Goal: Information Seeking & Learning: Learn about a topic

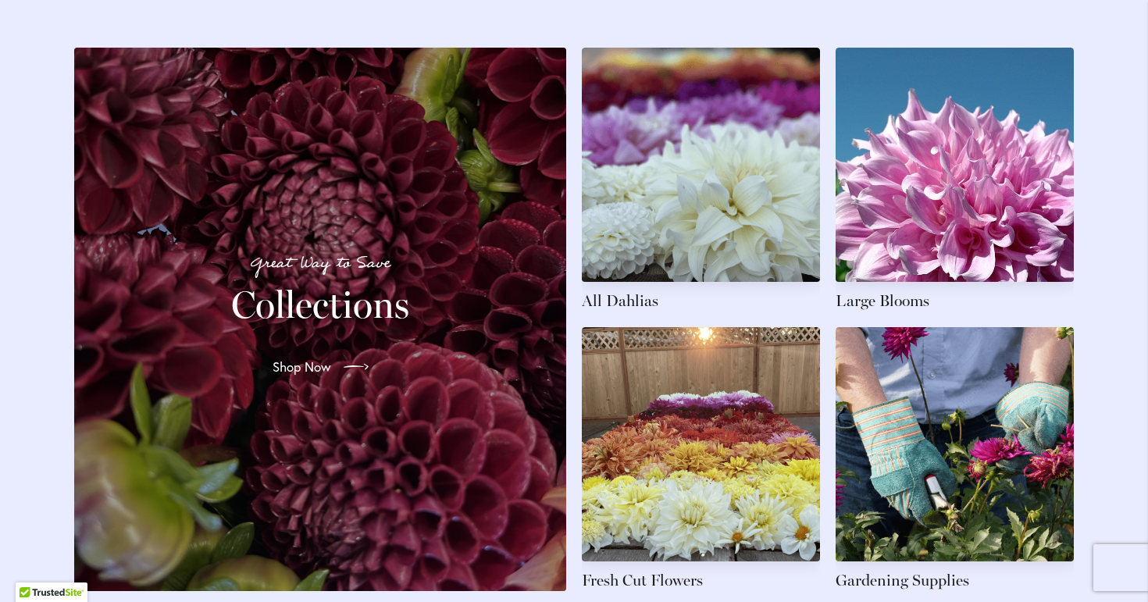
scroll to position [2410, 0]
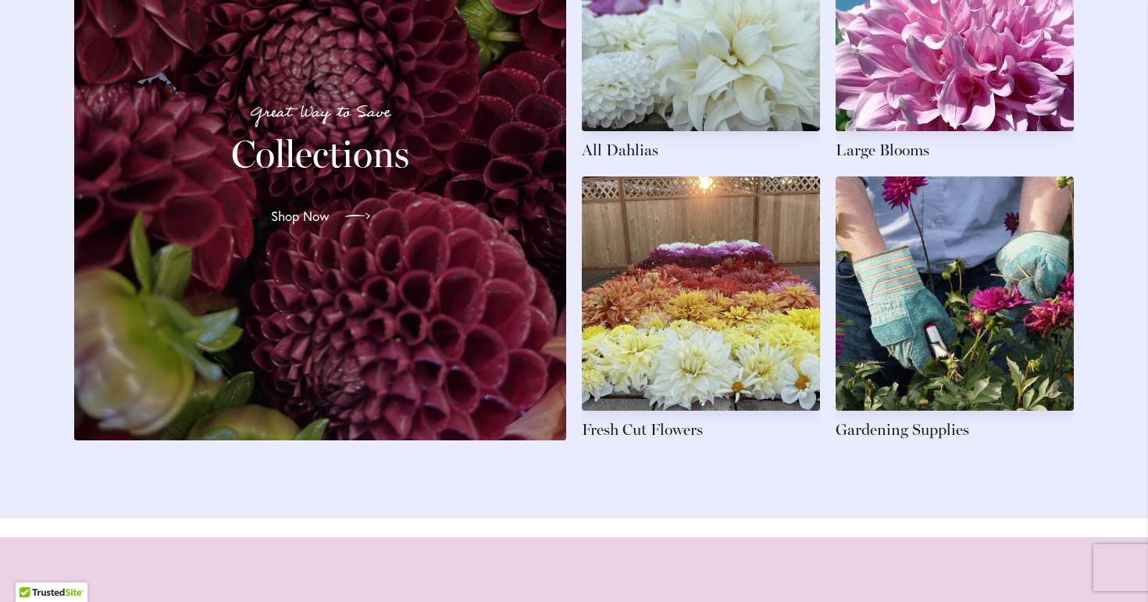
click at [322, 234] on link "Shop Now" at bounding box center [320, 216] width 124 height 44
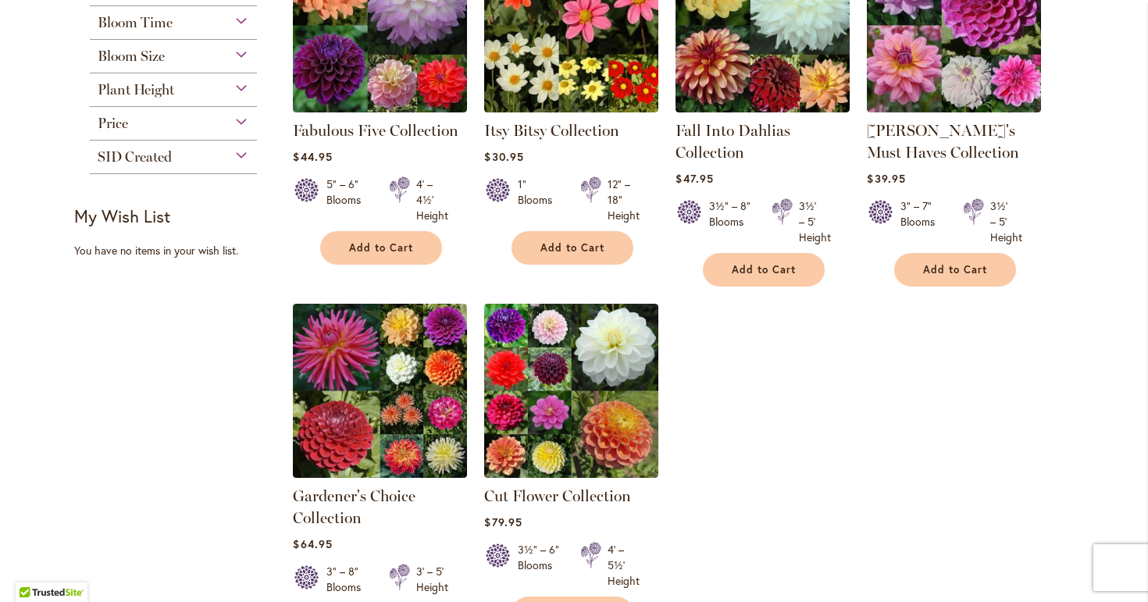
scroll to position [376, 0]
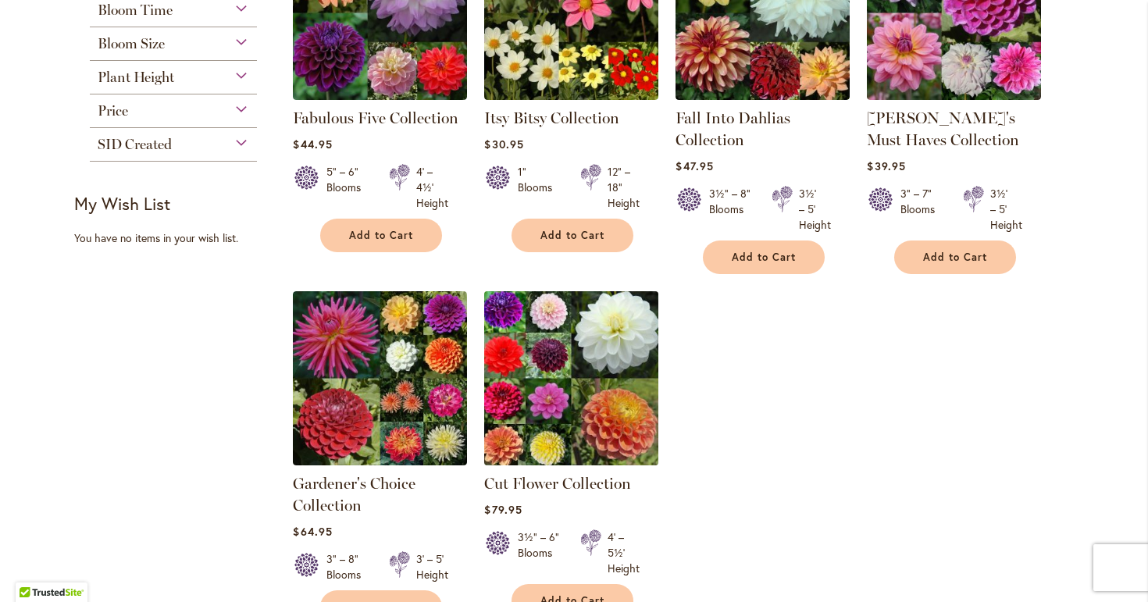
click at [593, 394] on img at bounding box center [571, 378] width 183 height 183
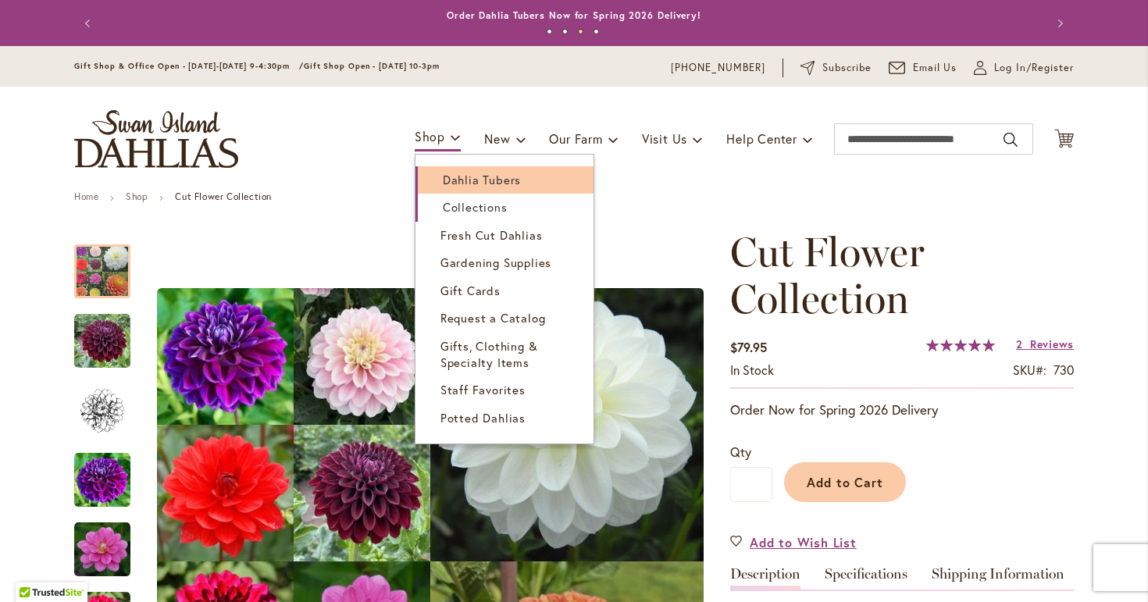
click at [472, 176] on span "Dahlia Tubers" at bounding box center [482, 180] width 78 height 16
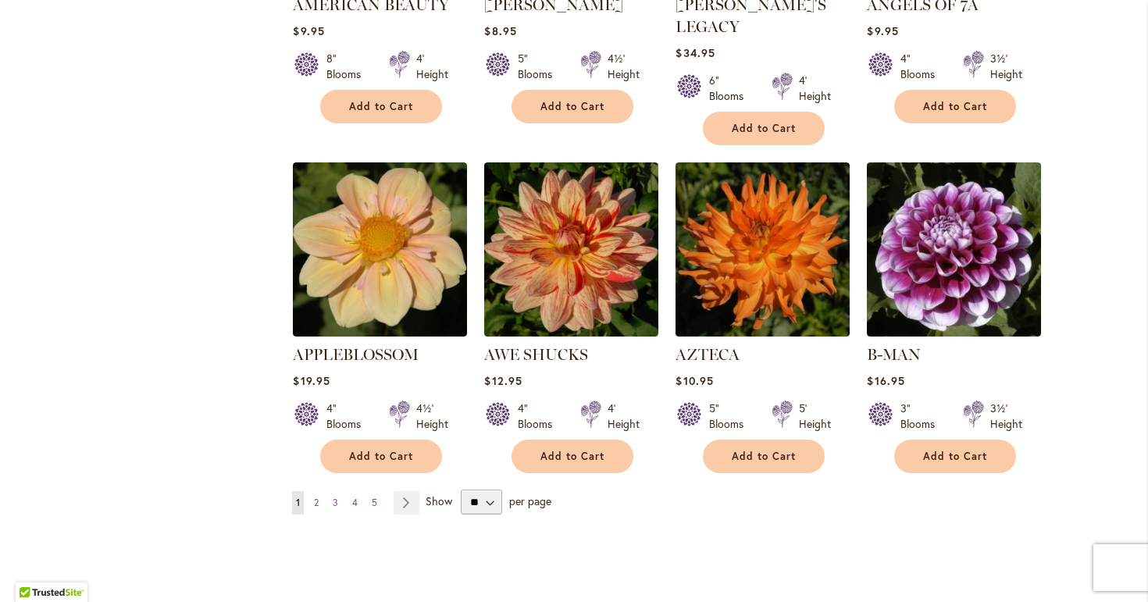
scroll to position [1391, 0]
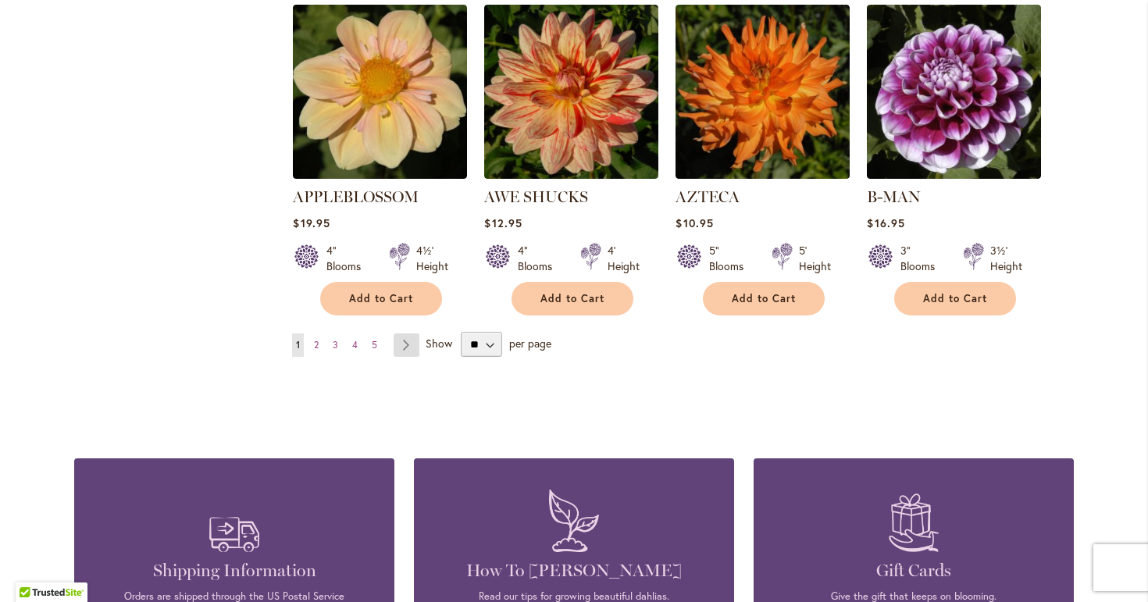
click at [404, 333] on link "Page Next" at bounding box center [407, 344] width 26 height 23
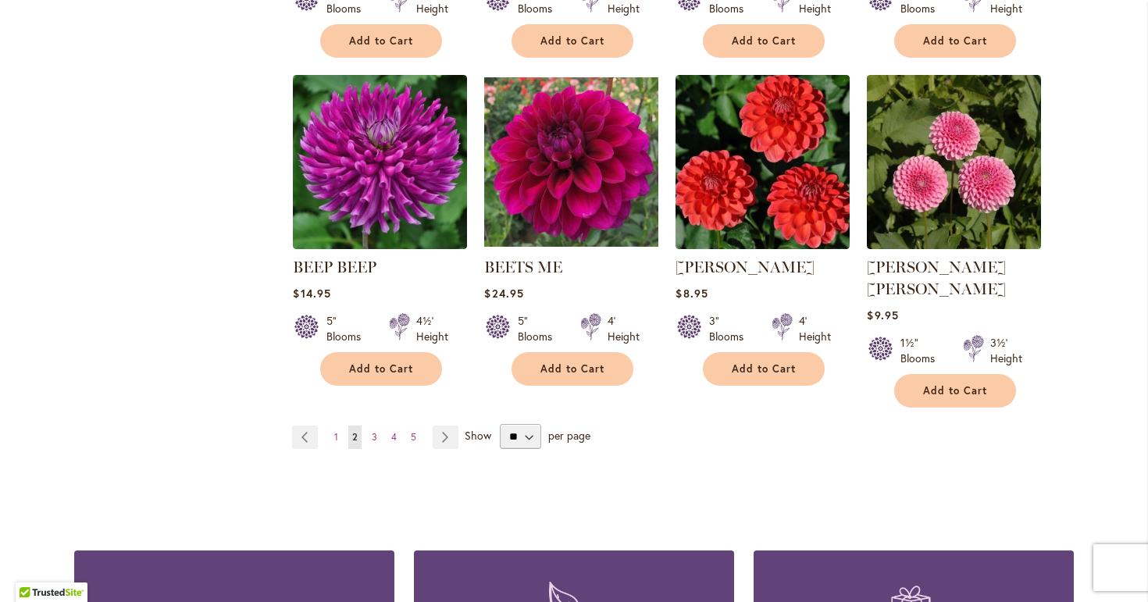
scroll to position [1381, 0]
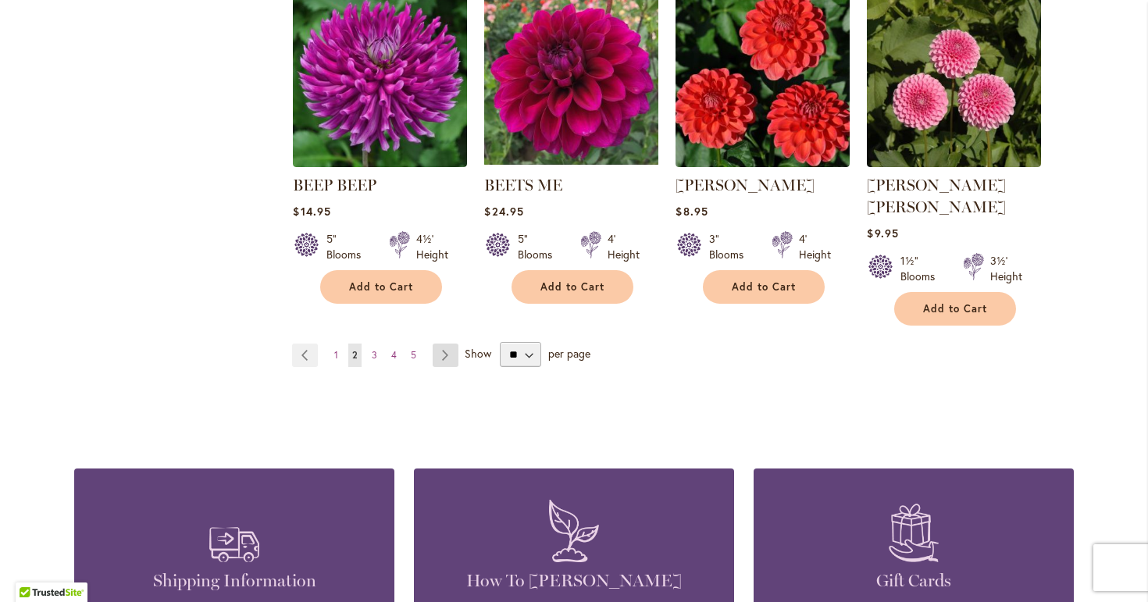
click at [445, 344] on link "Page Next" at bounding box center [446, 355] width 26 height 23
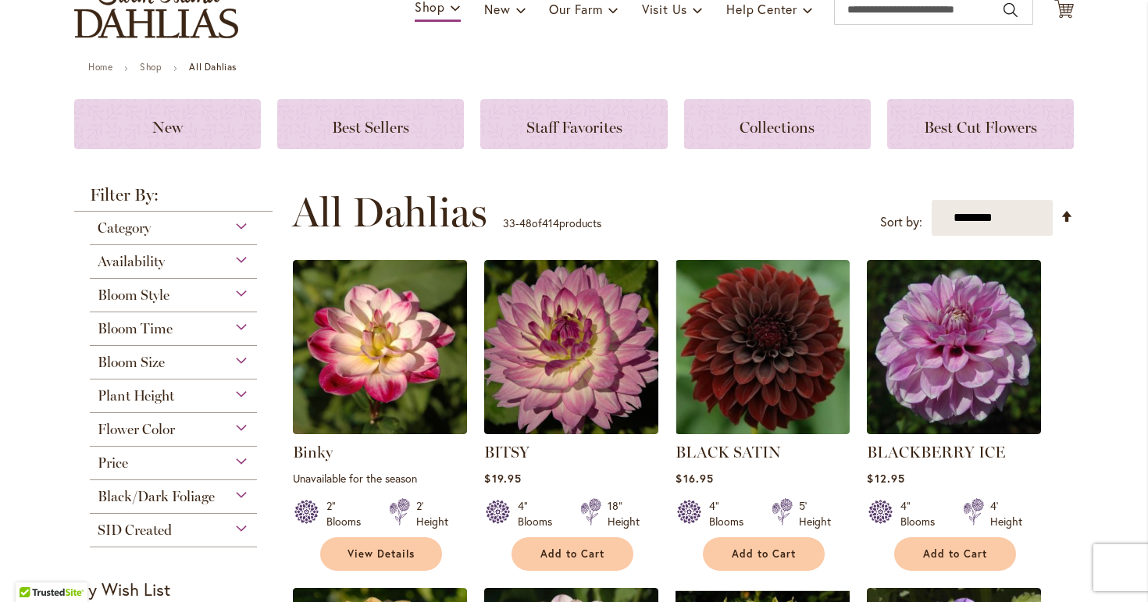
scroll to position [151, 0]
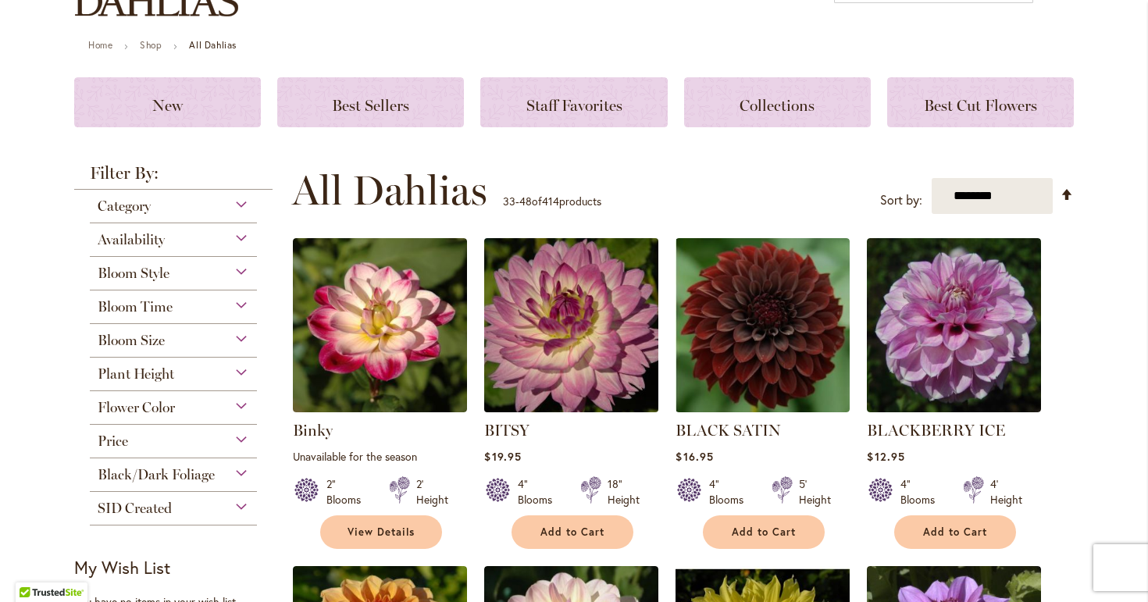
click at [583, 340] on img at bounding box center [571, 325] width 183 height 183
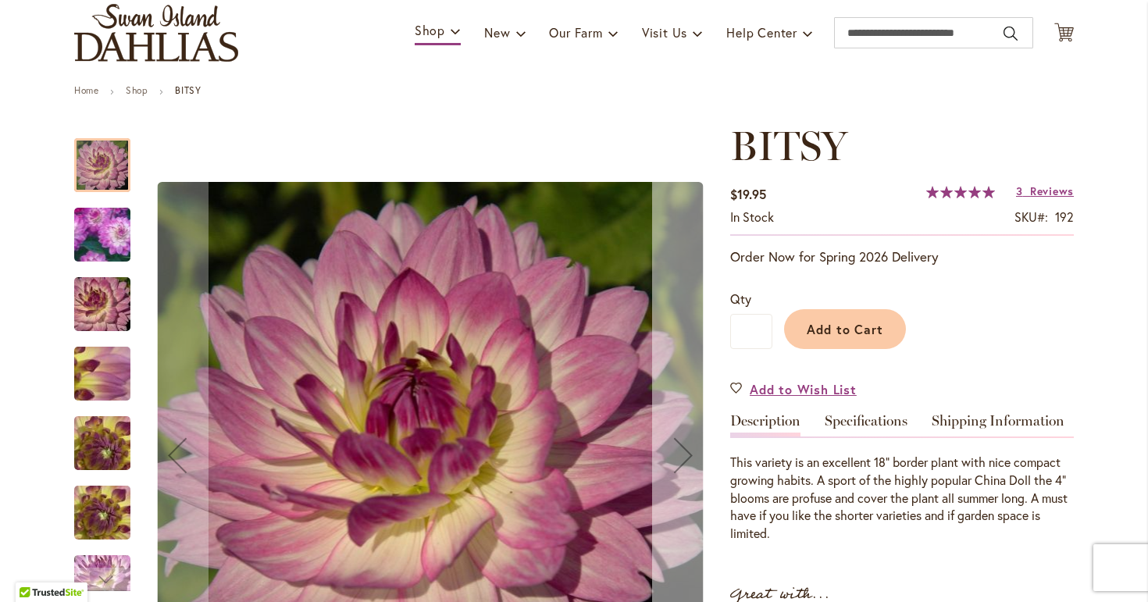
scroll to position [134, 0]
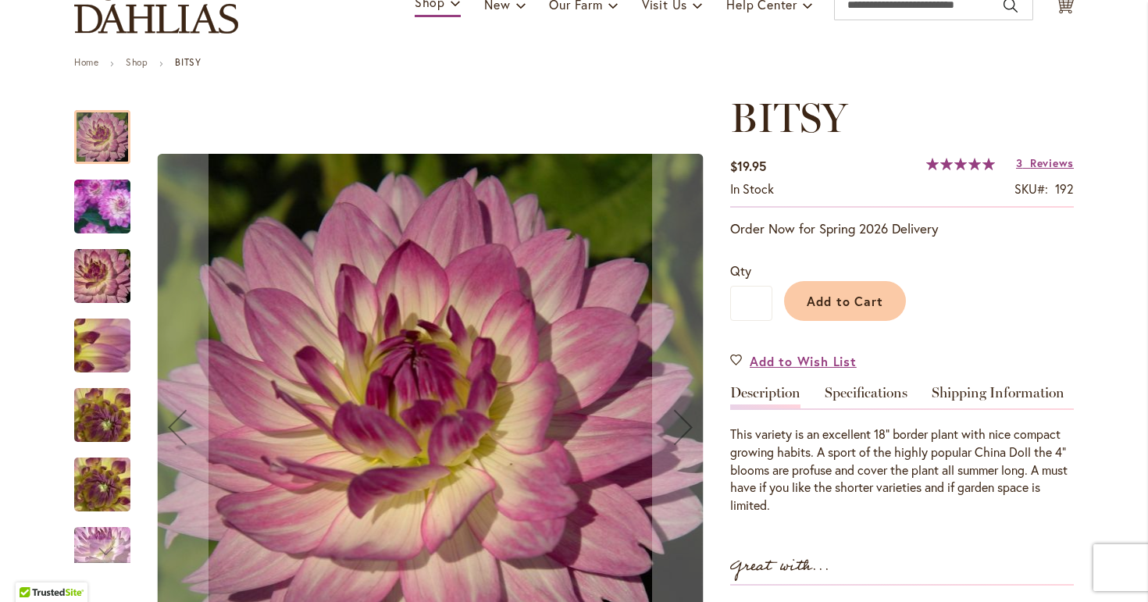
click at [96, 490] on img "BITSY" at bounding box center [102, 485] width 112 height 84
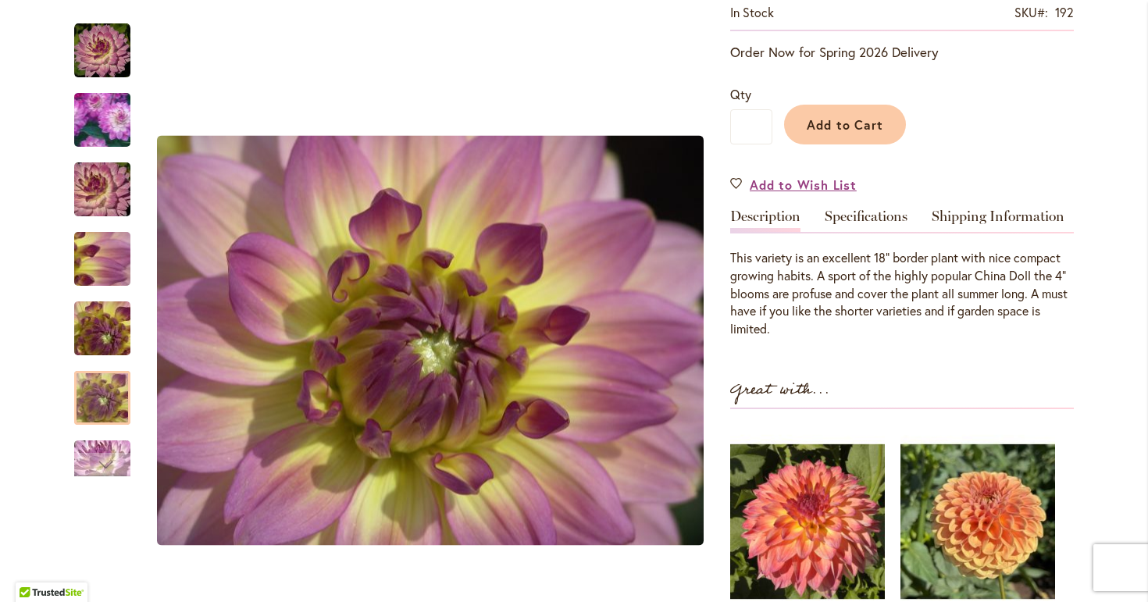
scroll to position [258, 0]
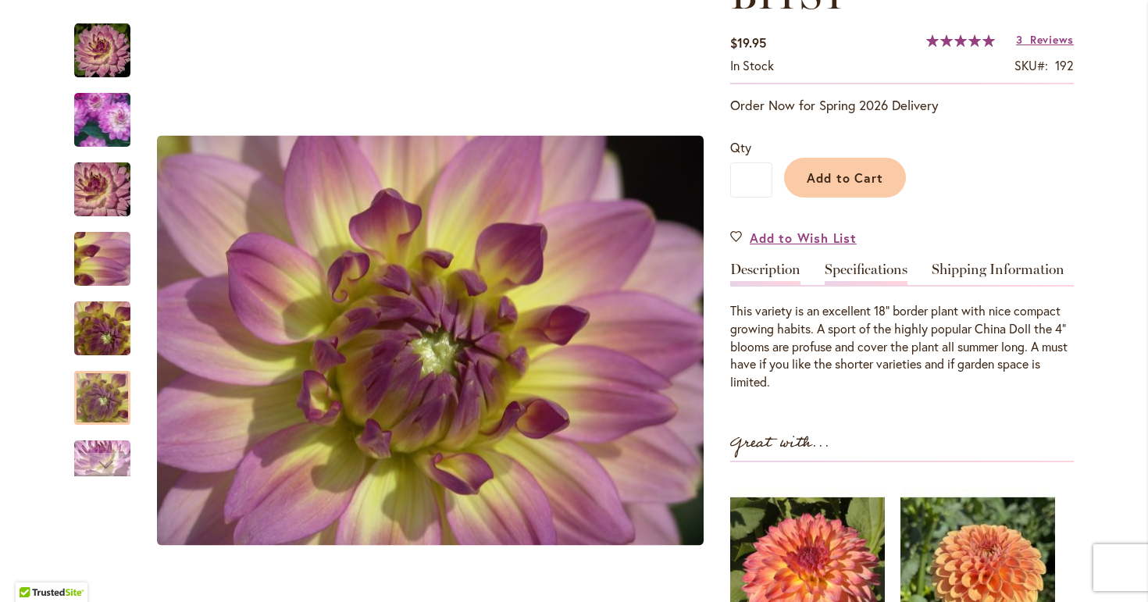
click at [872, 263] on link "Specifications" at bounding box center [866, 273] width 83 height 23
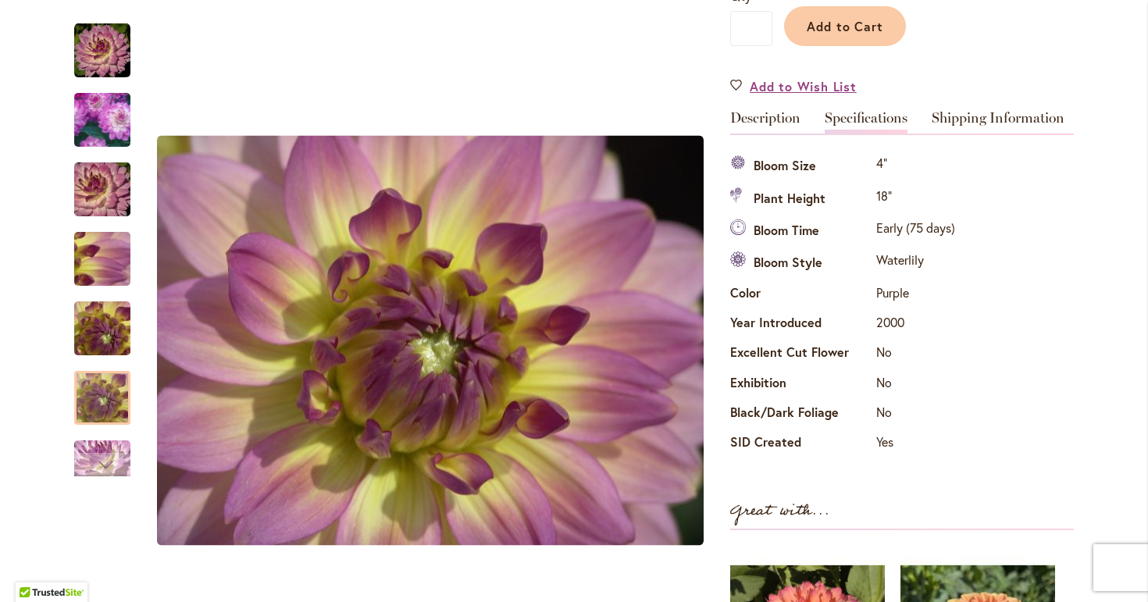
scroll to position [404, 0]
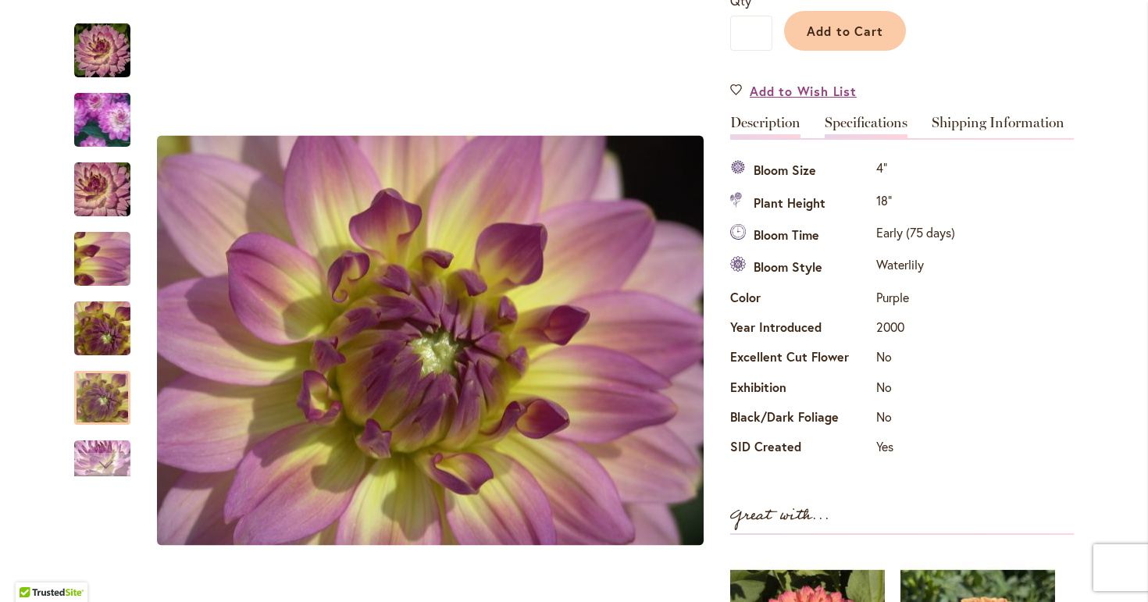
click at [780, 119] on link "Description" at bounding box center [765, 127] width 70 height 23
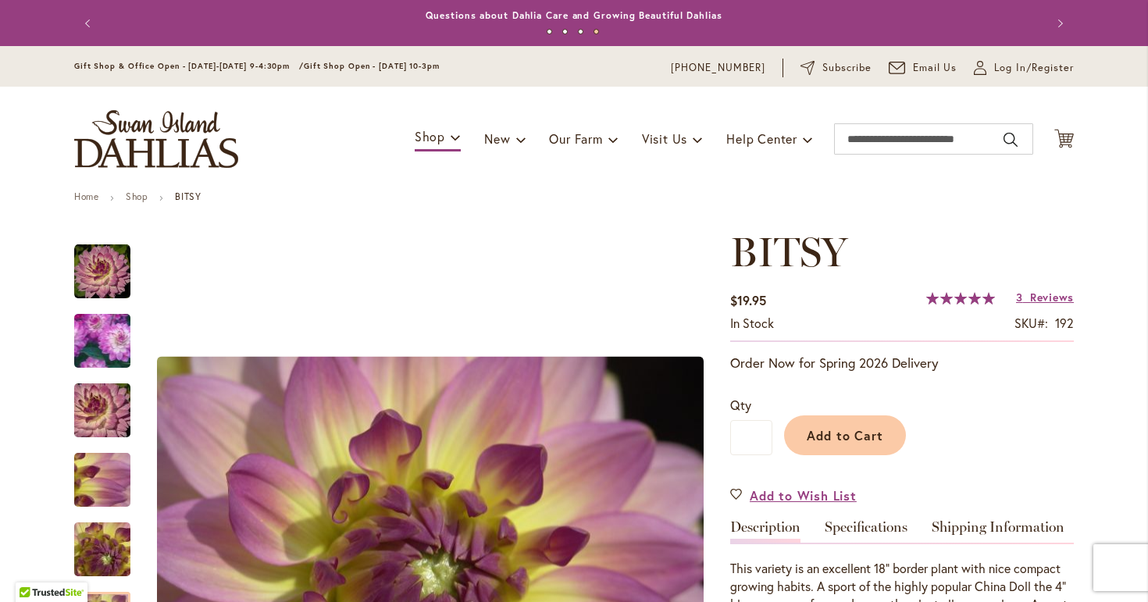
scroll to position [0, 0]
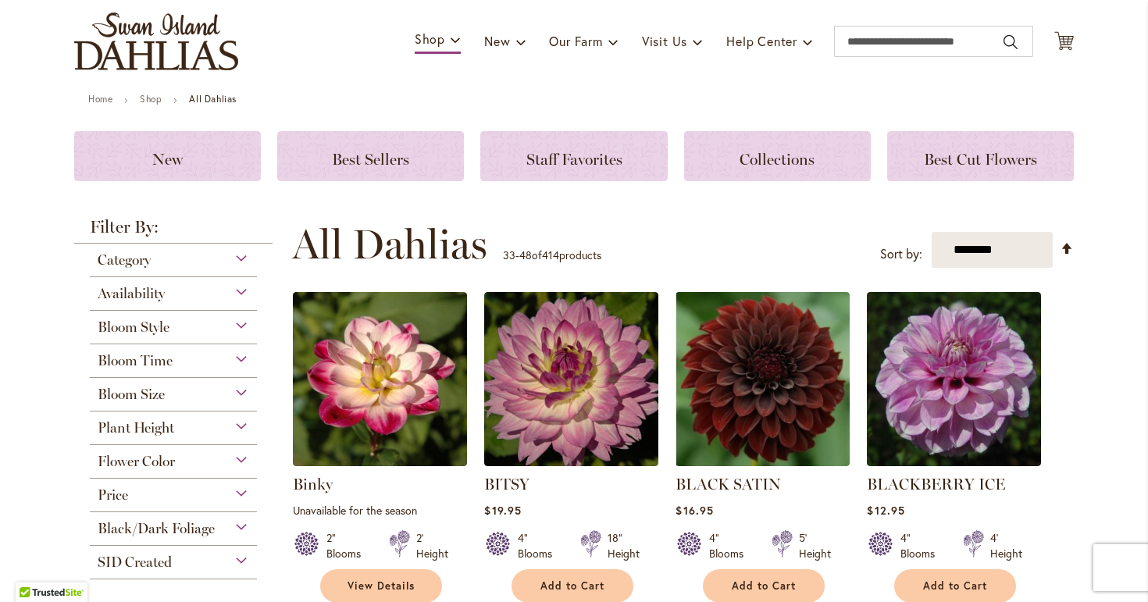
scroll to position [115, 0]
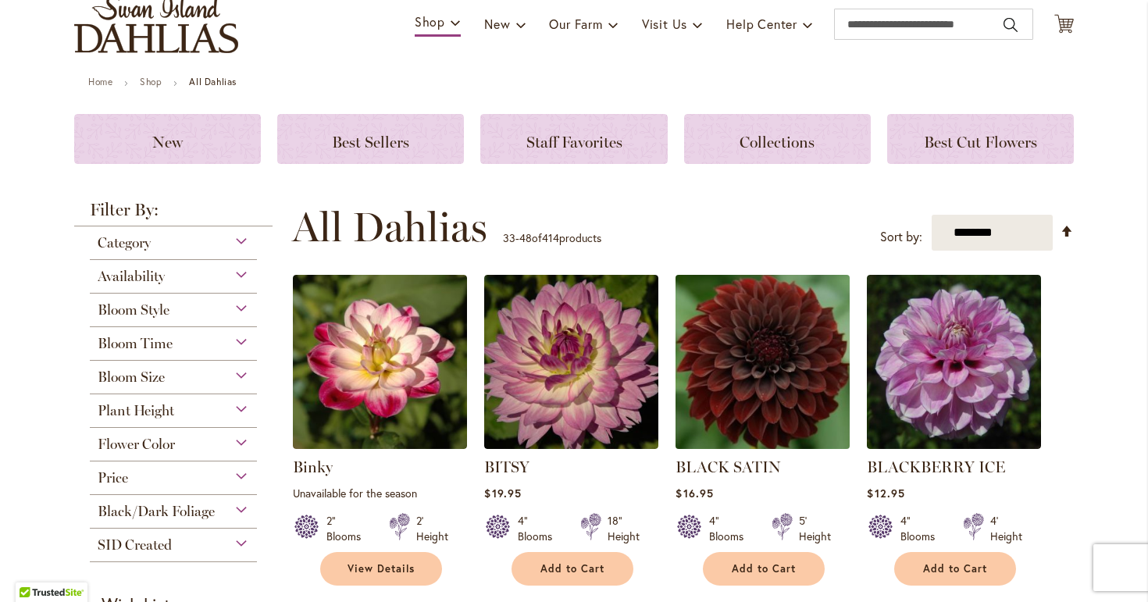
click at [764, 365] on img at bounding box center [763, 362] width 183 height 183
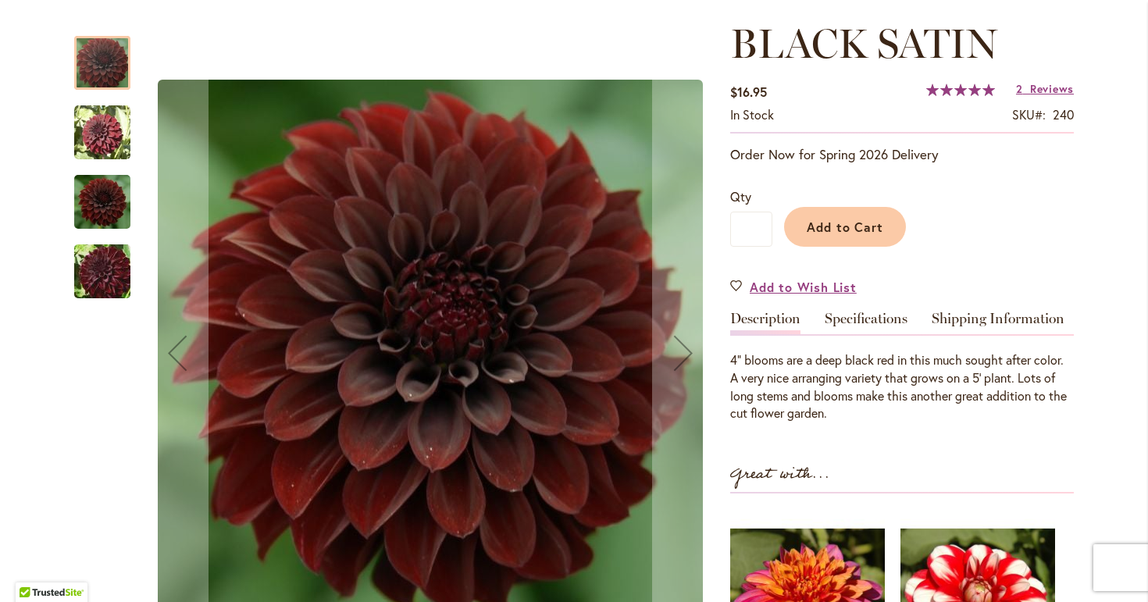
scroll to position [234, 0]
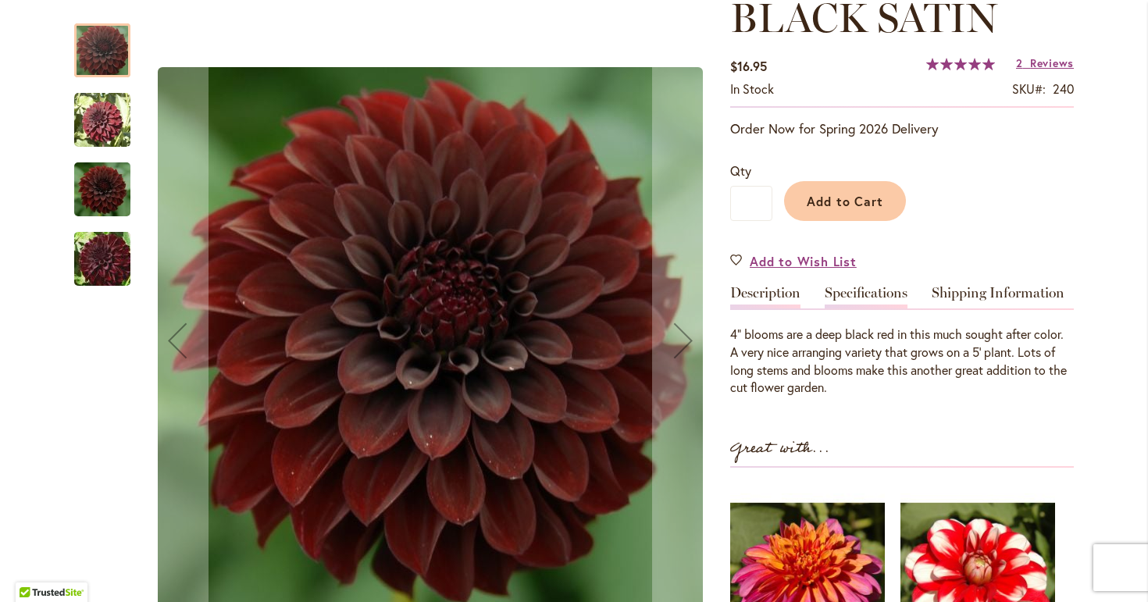
click at [873, 290] on link "Specifications" at bounding box center [866, 297] width 83 height 23
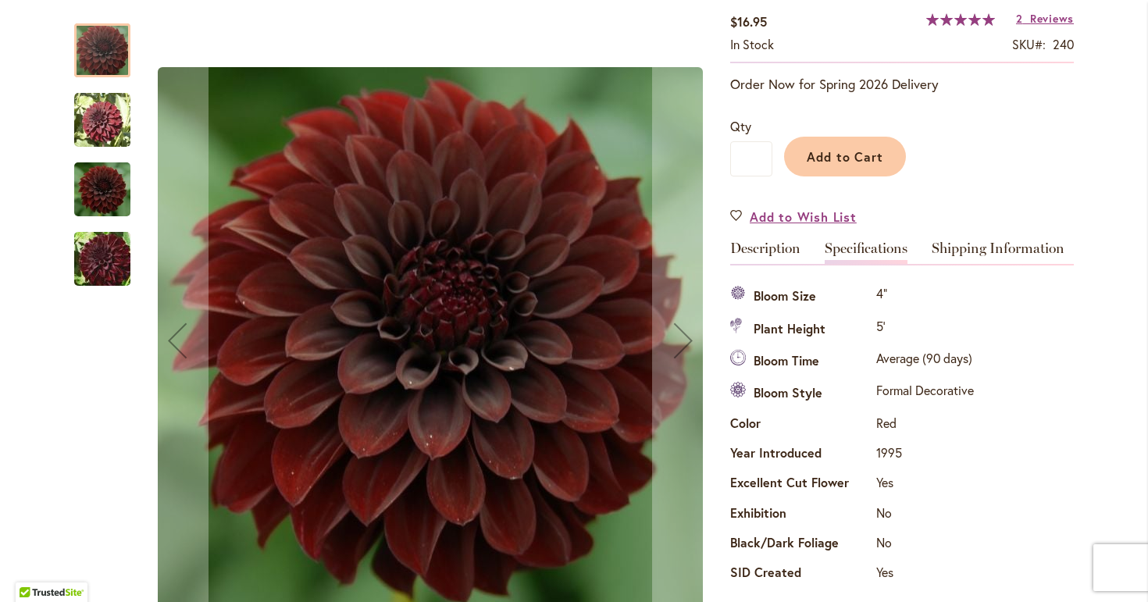
scroll to position [228, 0]
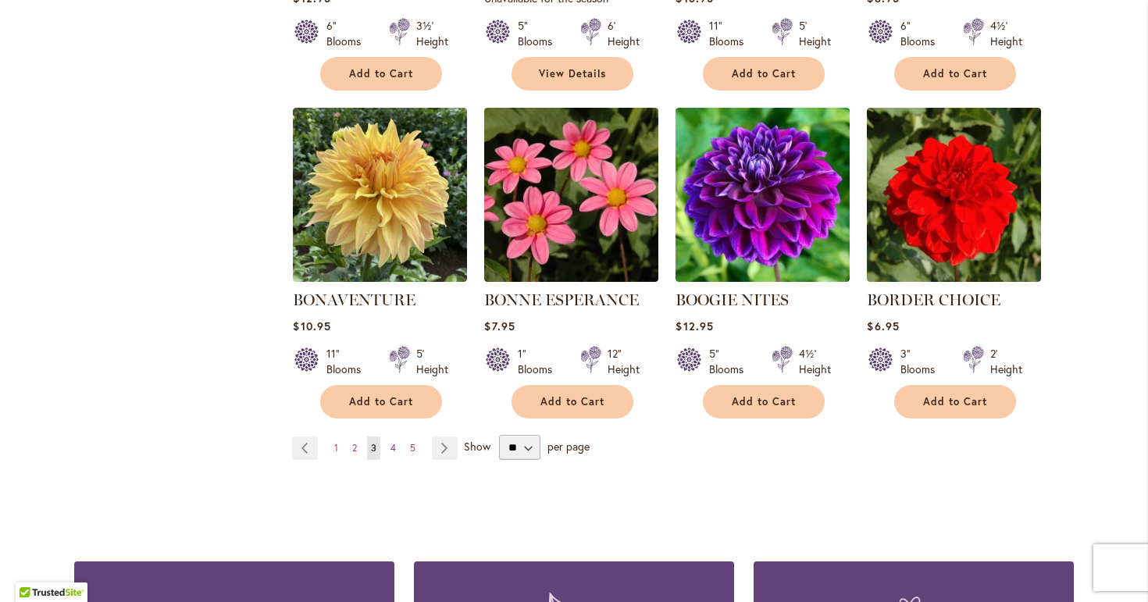
scroll to position [1346, 0]
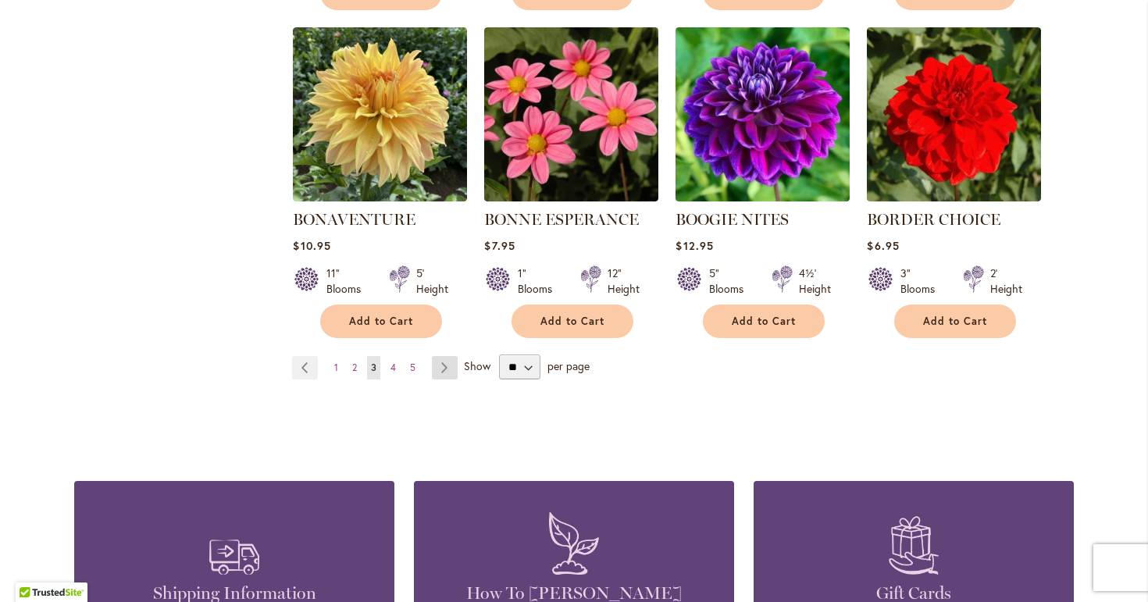
click at [447, 361] on link "Page Next" at bounding box center [445, 367] width 26 height 23
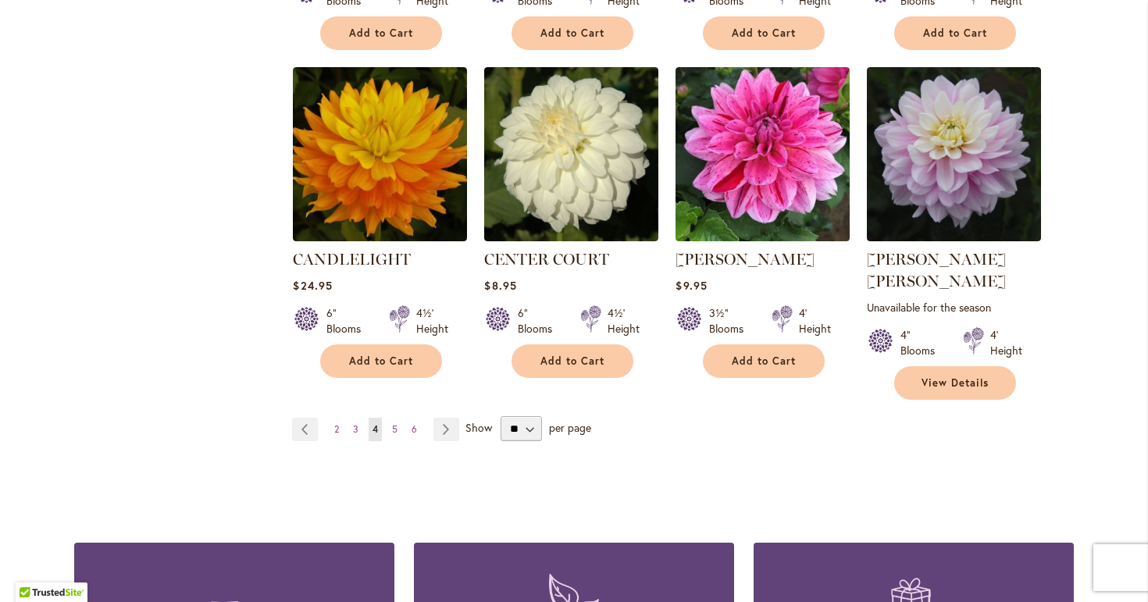
scroll to position [1341, 0]
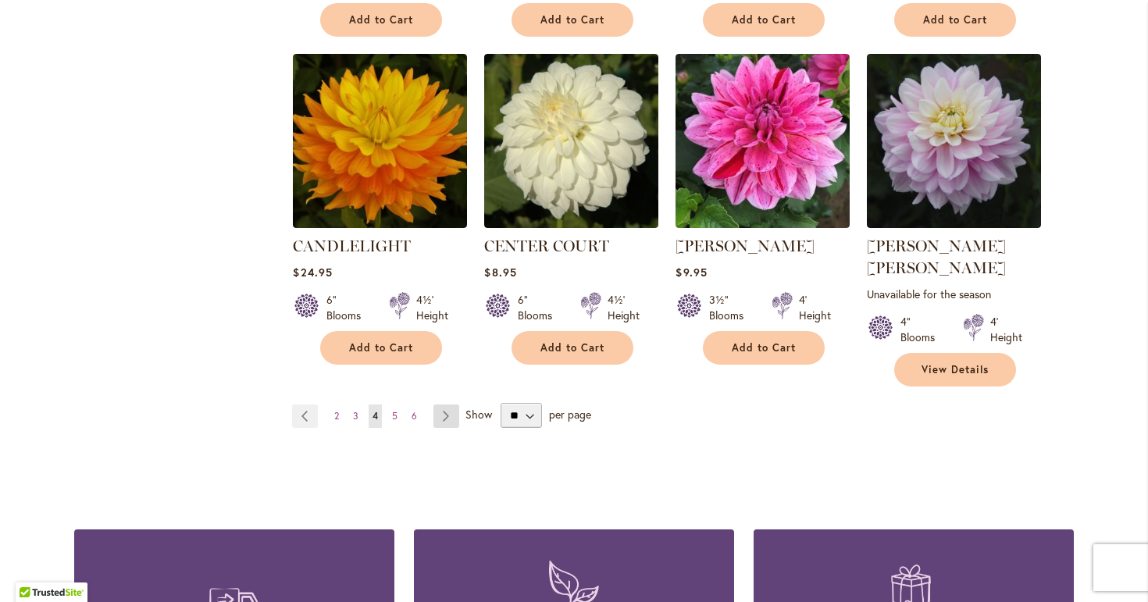
click at [443, 404] on link "Page Next" at bounding box center [446, 415] width 26 height 23
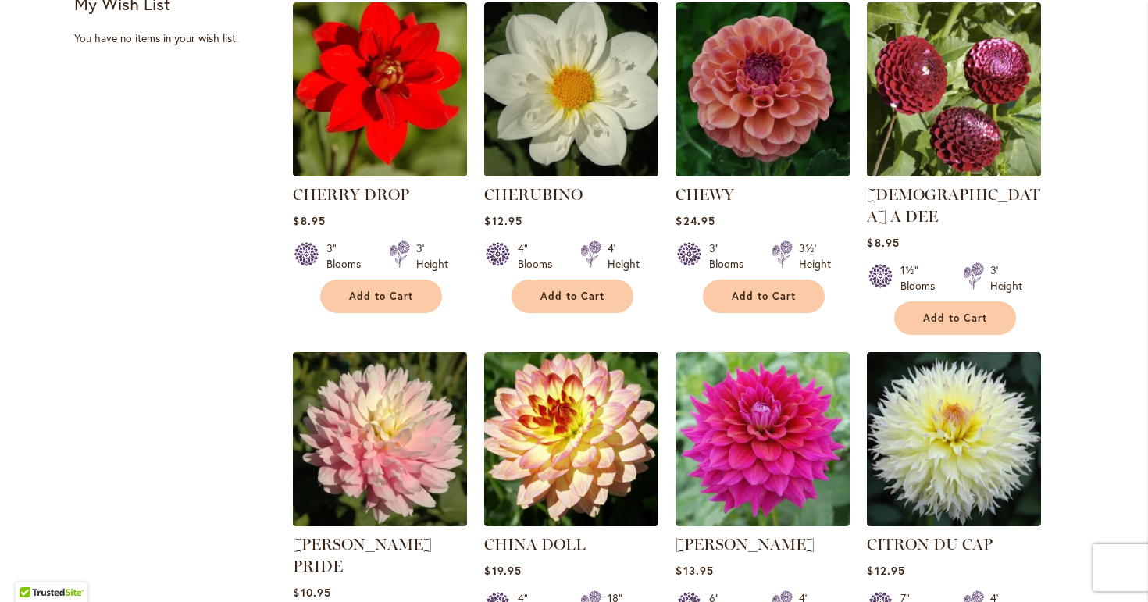
scroll to position [822, 0]
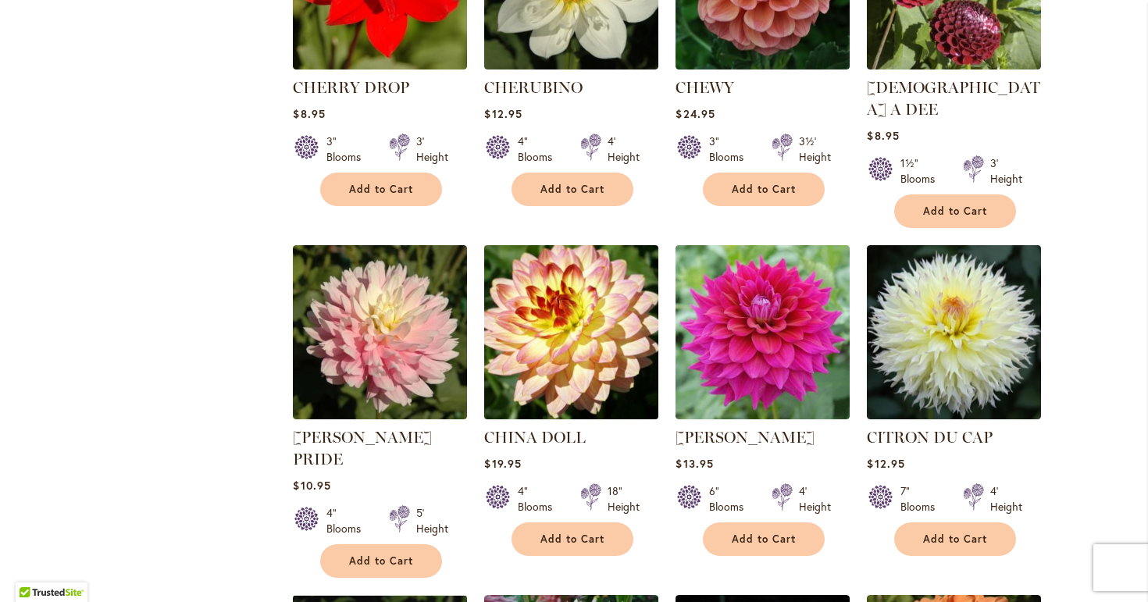
click at [568, 308] on img at bounding box center [571, 332] width 183 height 183
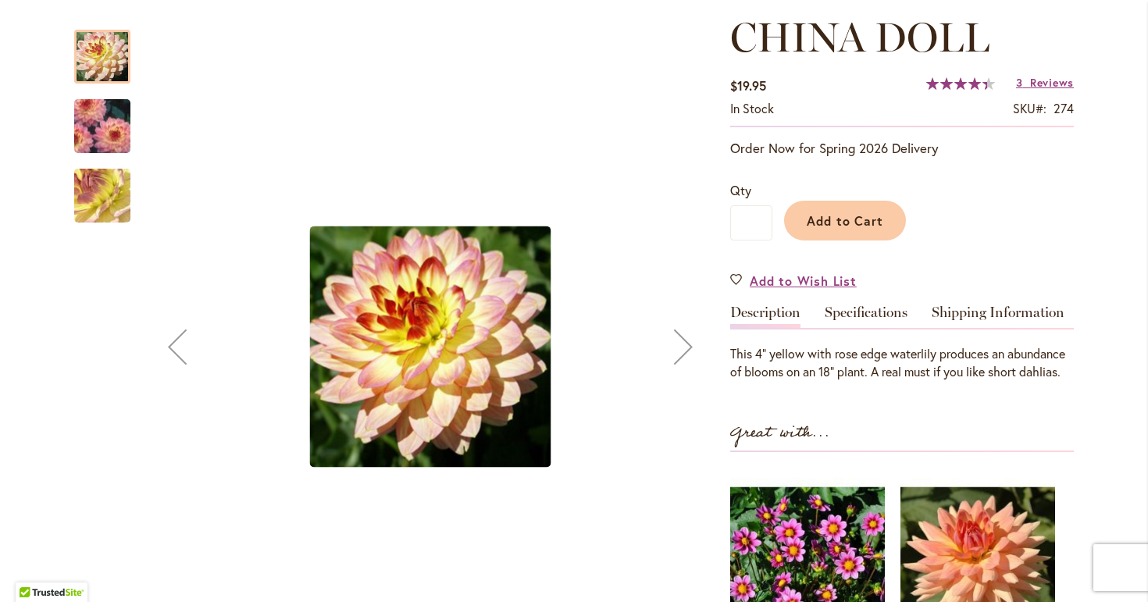
scroll to position [212, 0]
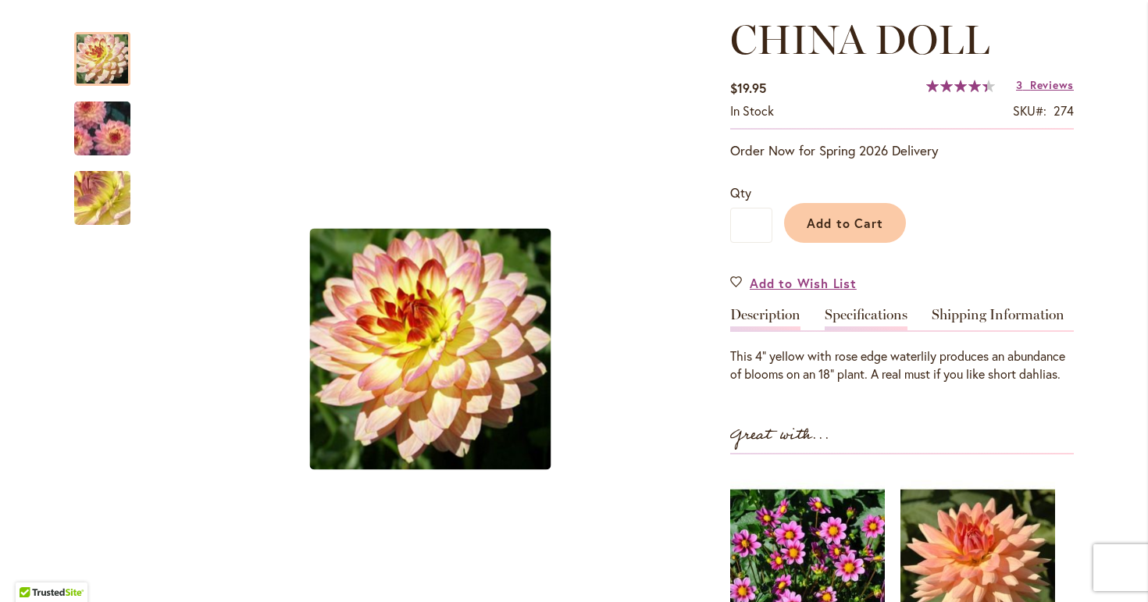
click at [853, 312] on link "Specifications" at bounding box center [866, 319] width 83 height 23
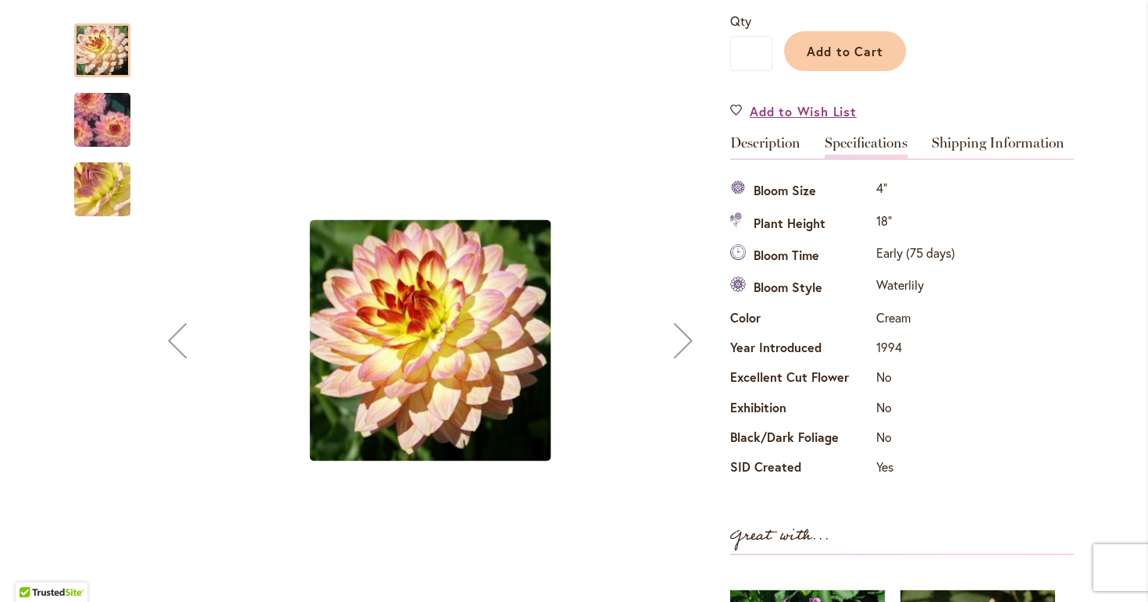
scroll to position [381, 0]
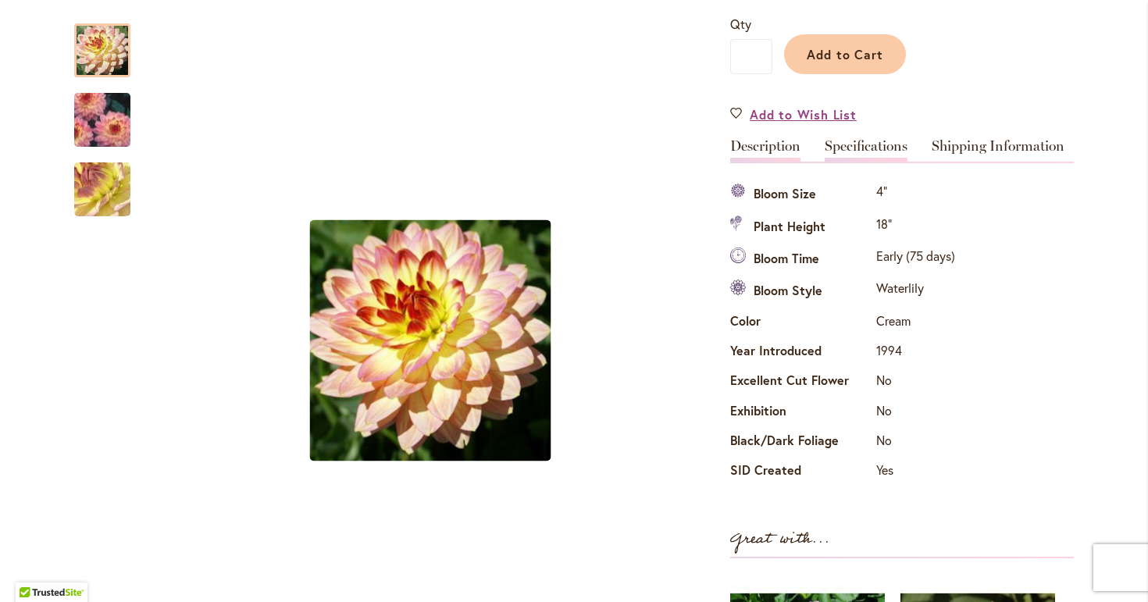
click at [786, 141] on link "Description" at bounding box center [765, 150] width 70 height 23
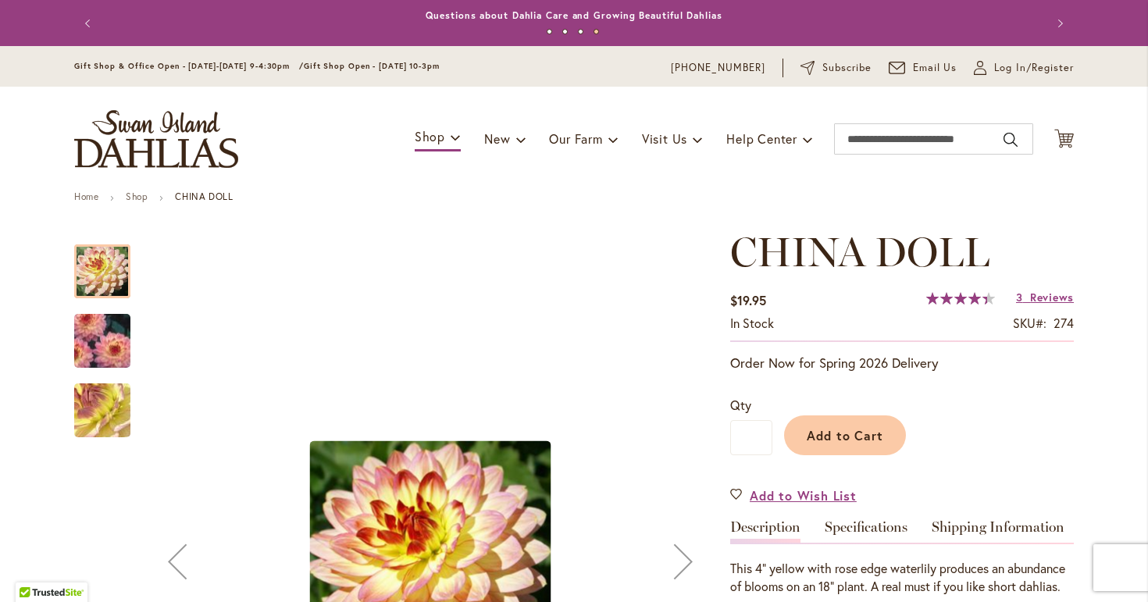
scroll to position [0, 0]
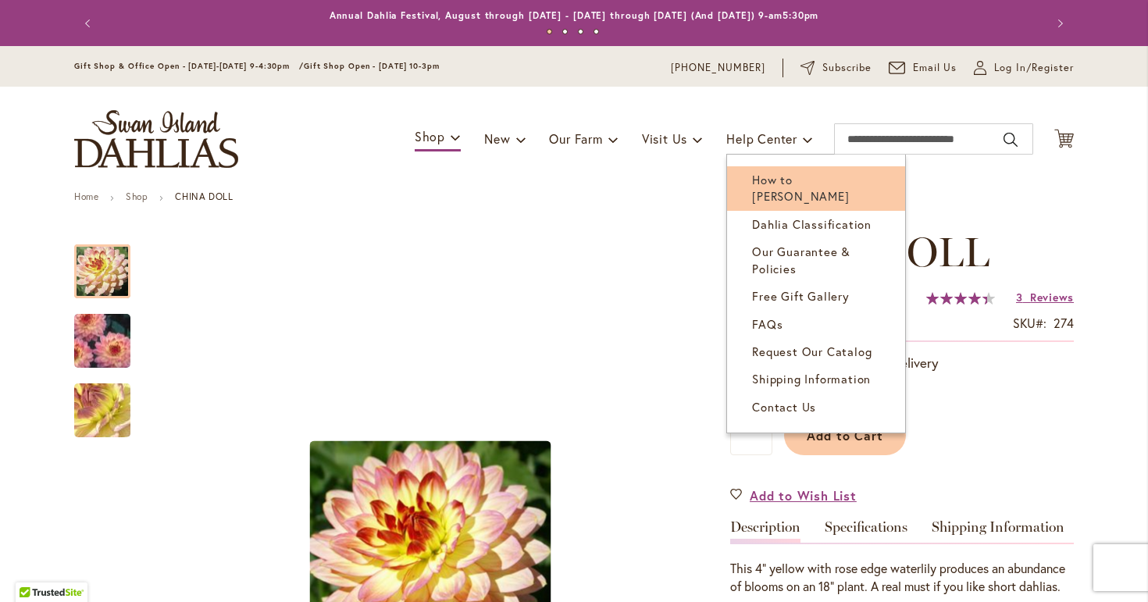
click at [788, 179] on span "How to [PERSON_NAME]" at bounding box center [800, 188] width 97 height 32
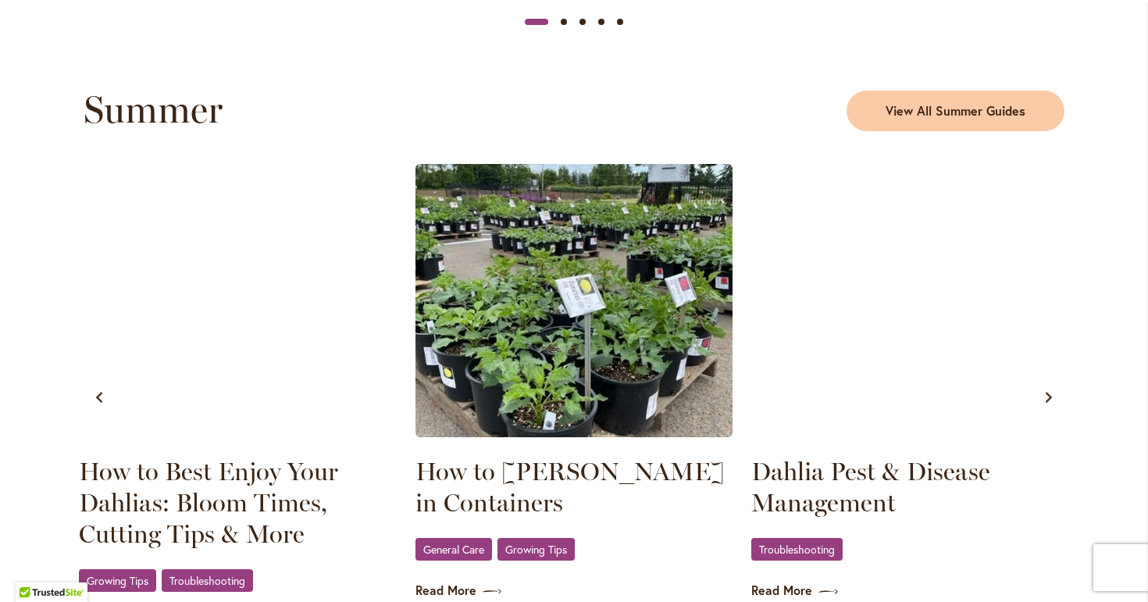
scroll to position [1485, 0]
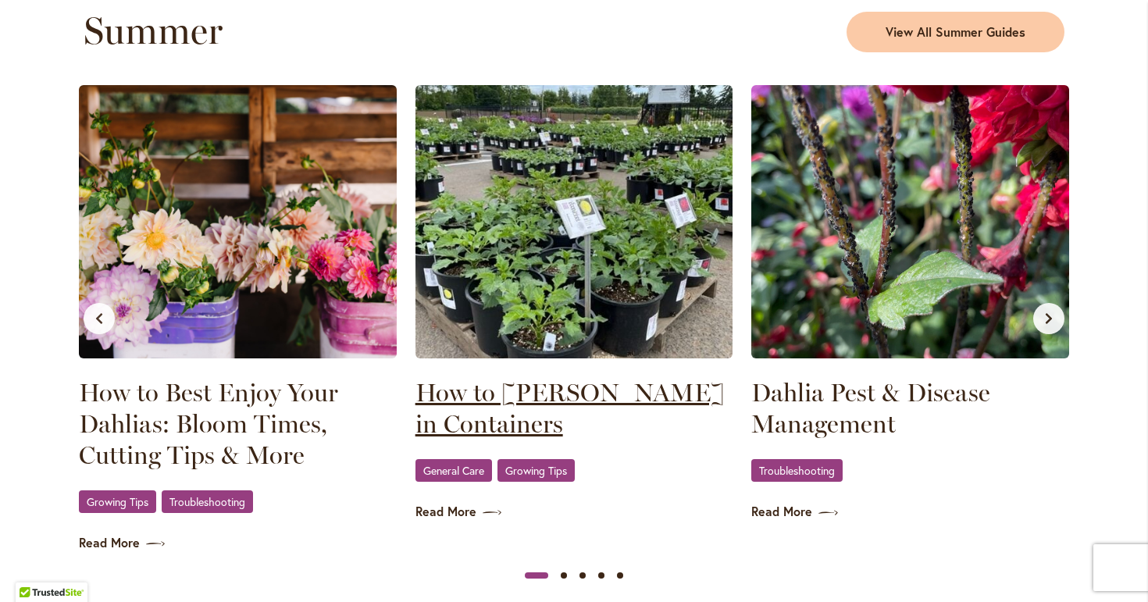
click at [529, 393] on link "How to Grow Dahlias in Containers" at bounding box center [574, 408] width 318 height 62
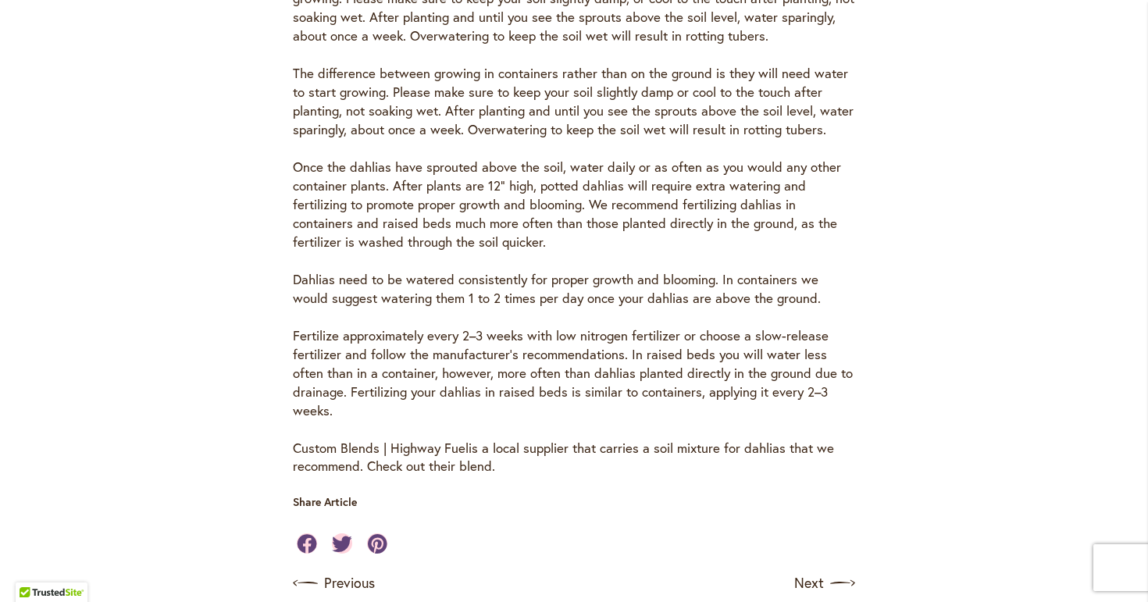
scroll to position [939, 0]
